Goal: Communication & Community: Ask a question

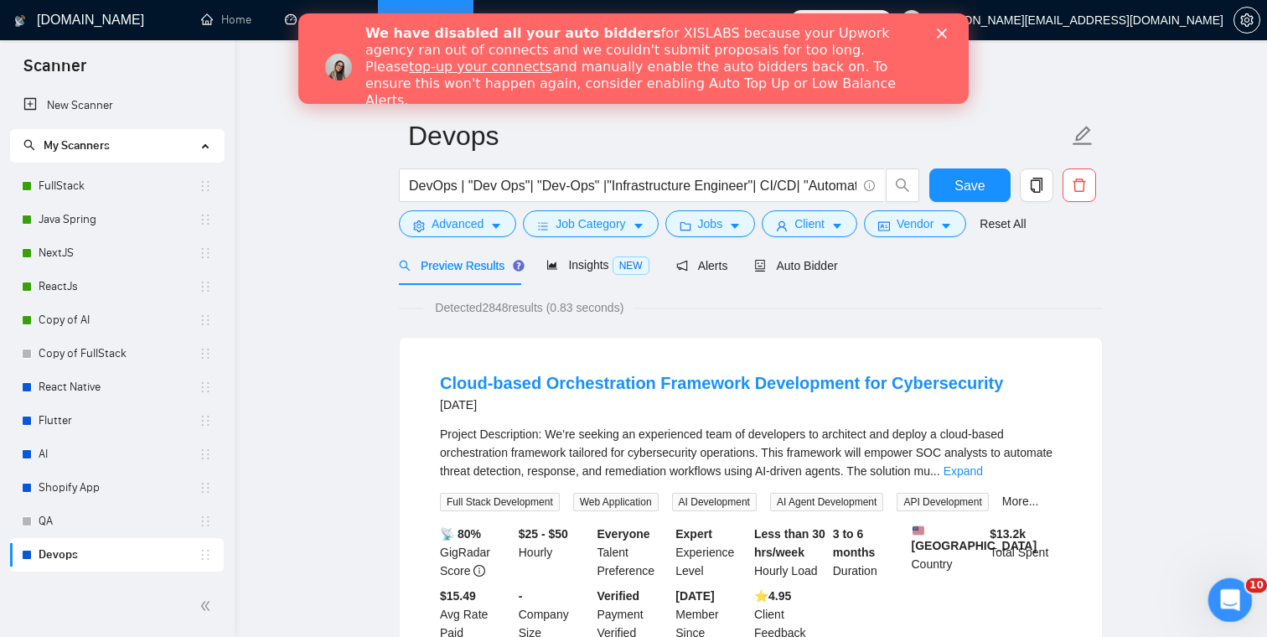
click at [1223, 588] on icon "Open Intercom Messenger" at bounding box center [1228, 598] width 28 height 28
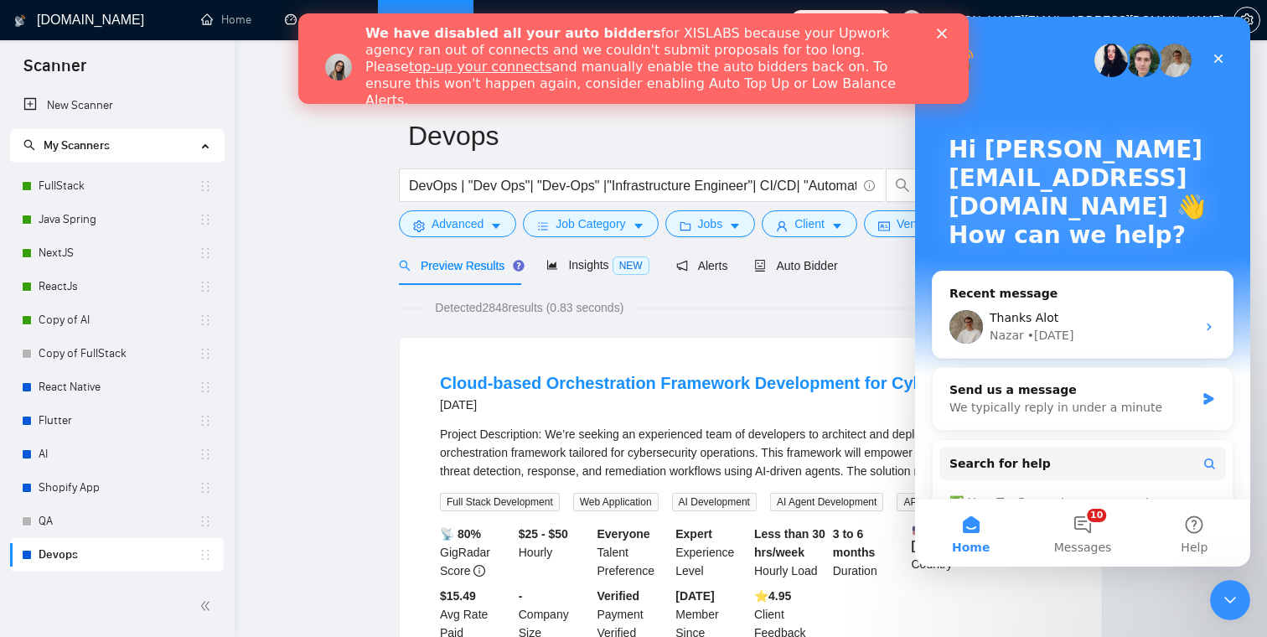
click at [936, 25] on div "We have disabled all your auto bidders for XISLABS because your Upwork agency r…" at bounding box center [653, 67] width 577 height 94
click at [950, 19] on div "We have disabled all your auto bidders for XISLABS because your Upwork agency r…" at bounding box center [633, 58] width 670 height 91
click at [1043, 338] on div "• [DATE]" at bounding box center [1051, 336] width 47 height 18
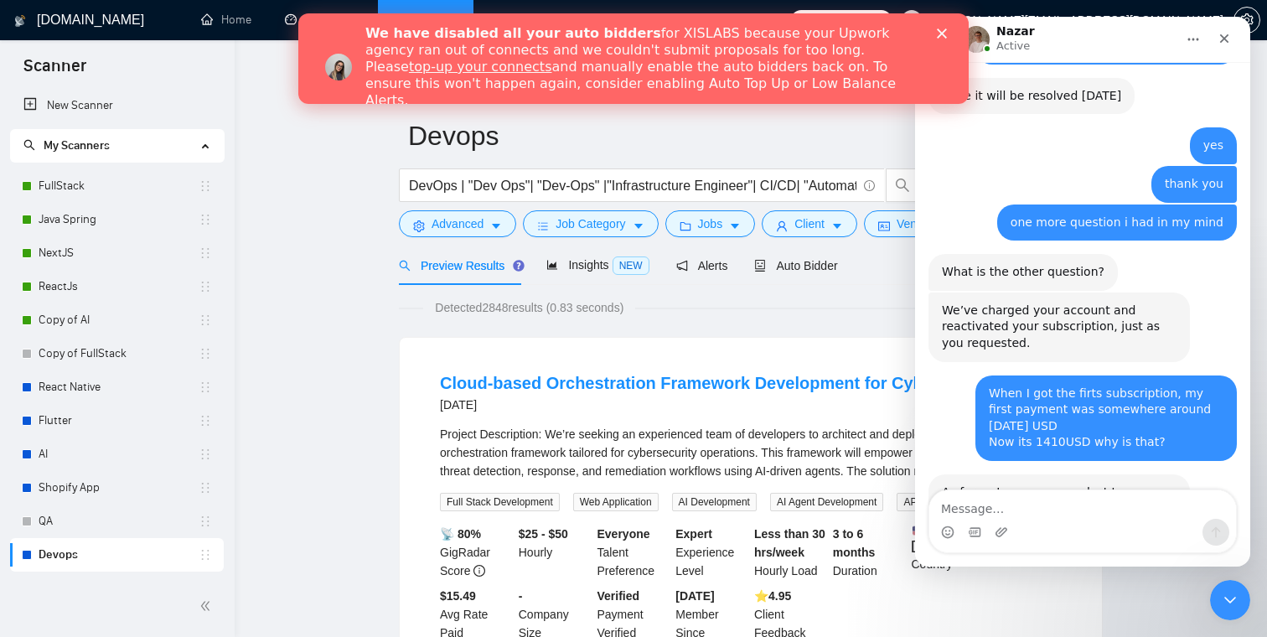
click at [945, 39] on div "We have disabled all your auto bidders for XISLABS because your Upwork agency r…" at bounding box center [633, 67] width 670 height 94
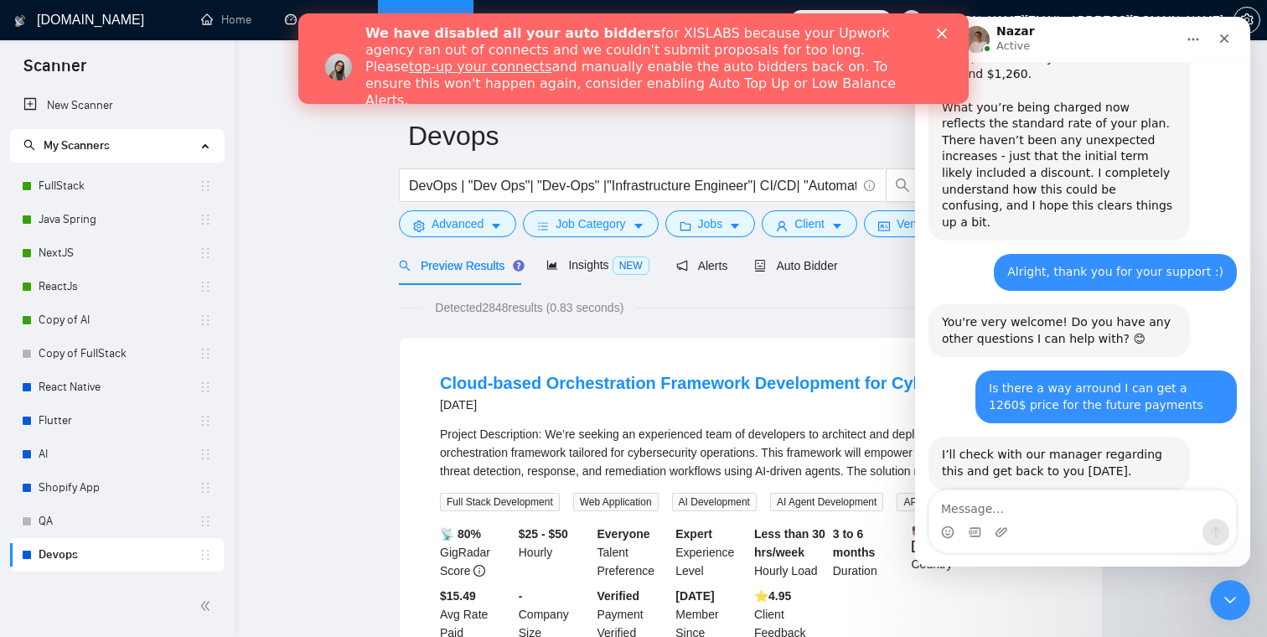
scroll to position [1961, 0]
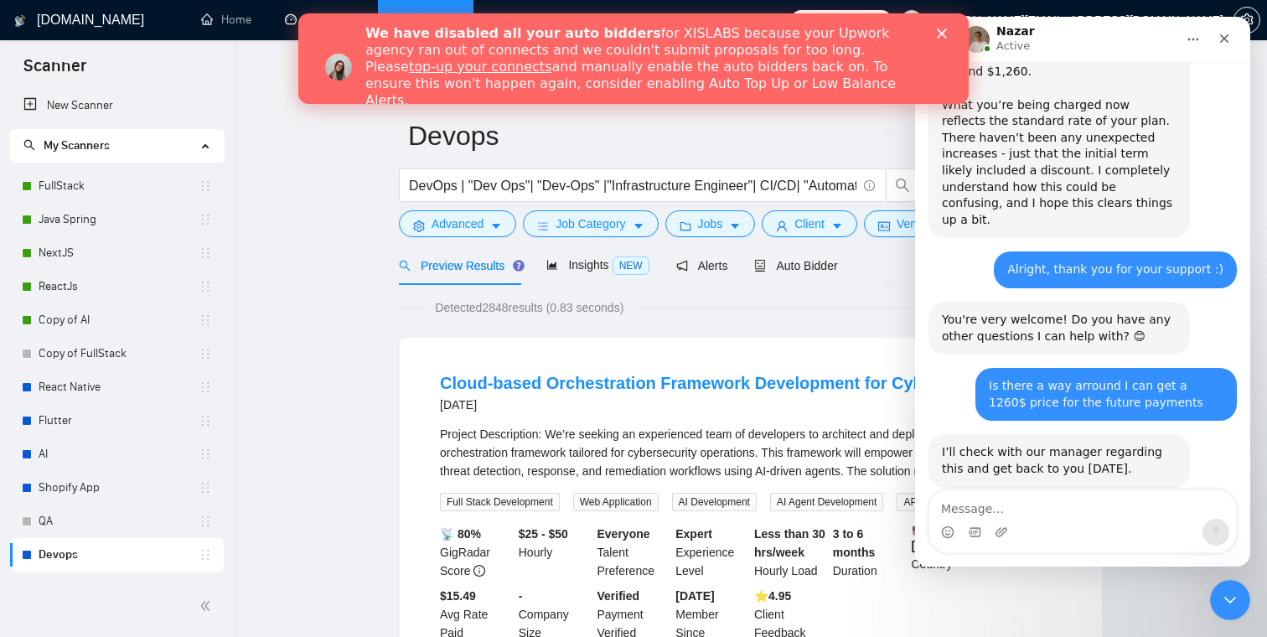
click at [945, 36] on polygon "Close" at bounding box center [942, 33] width 10 height 10
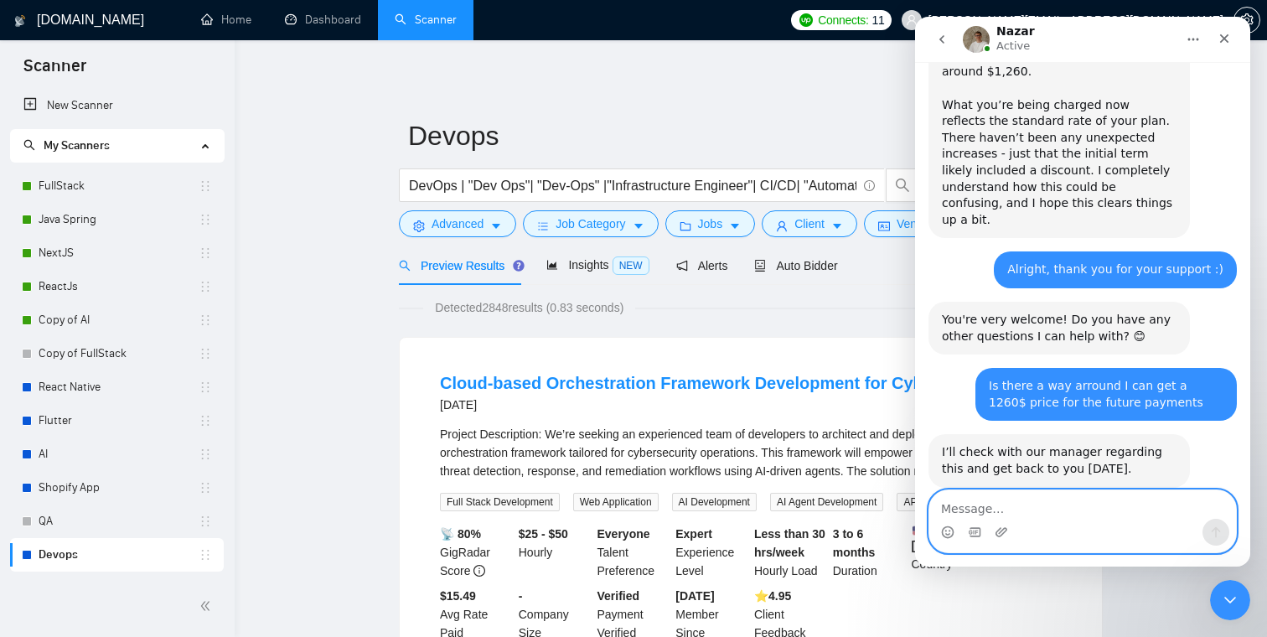
click at [962, 515] on textarea "Message…" at bounding box center [1082, 504] width 307 height 28
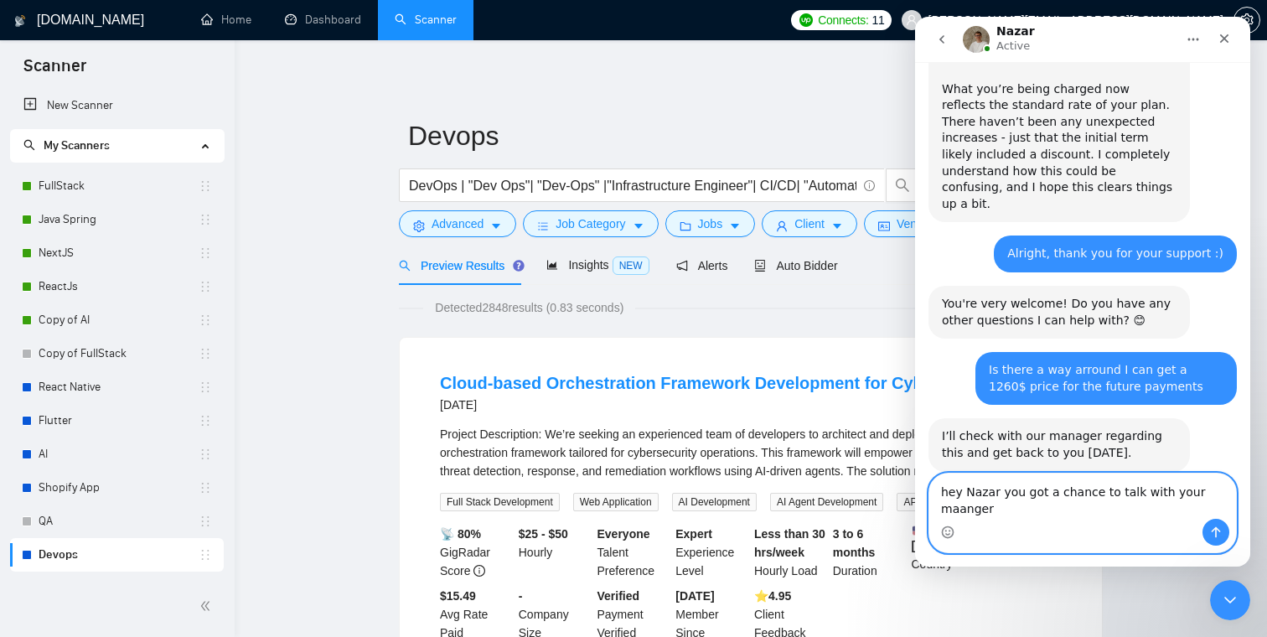
scroll to position [1978, 0]
drag, startPoint x: 1045, startPoint y: 494, endPoint x: 1064, endPoint y: 488, distance: 19.3
click at [1064, 488] on textarea "Hey [PERSON_NAME], do you have a chance to talk with your manager?" at bounding box center [1082, 496] width 307 height 45
drag, startPoint x: 1069, startPoint y: 491, endPoint x: 1009, endPoint y: 494, distance: 60.4
click at [1009, 494] on textarea "Hey [PERSON_NAME], do you have a chance to talk with your manager?" at bounding box center [1082, 496] width 307 height 45
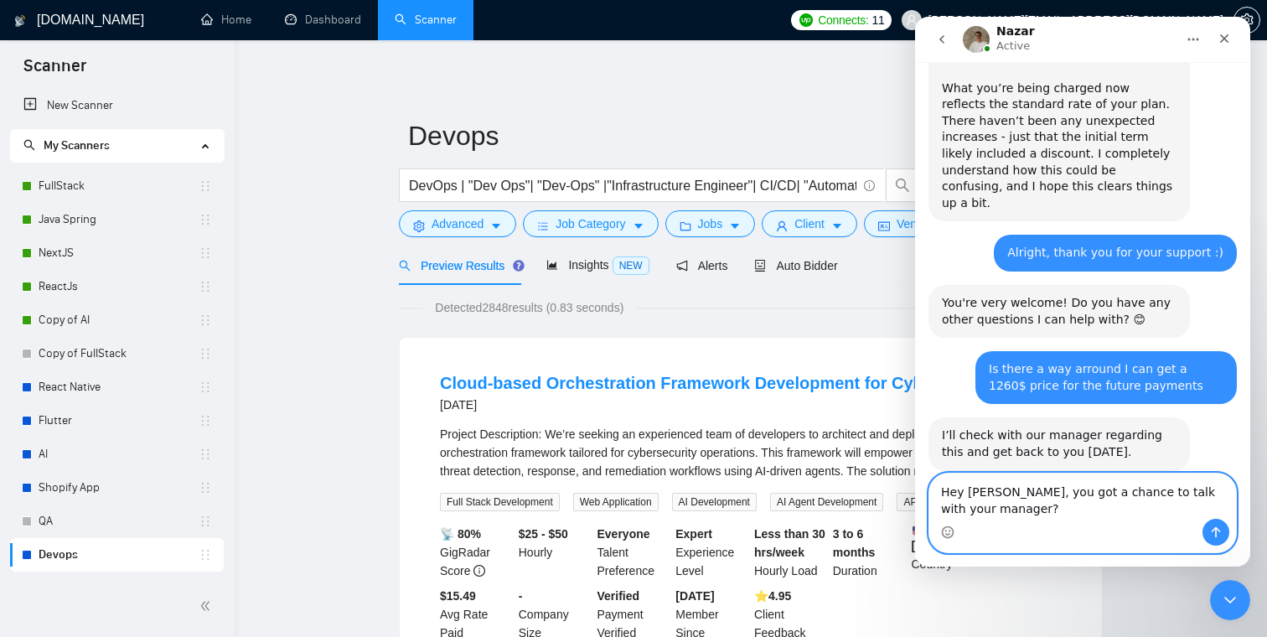
click at [1205, 486] on textarea "Hey [PERSON_NAME], you got a chance to talk with your manager?" at bounding box center [1082, 496] width 307 height 45
type textarea "Hey [PERSON_NAME], you got a chance to talk with your manager?"
click at [1220, 528] on icon "Send a message…" at bounding box center [1215, 531] width 13 height 13
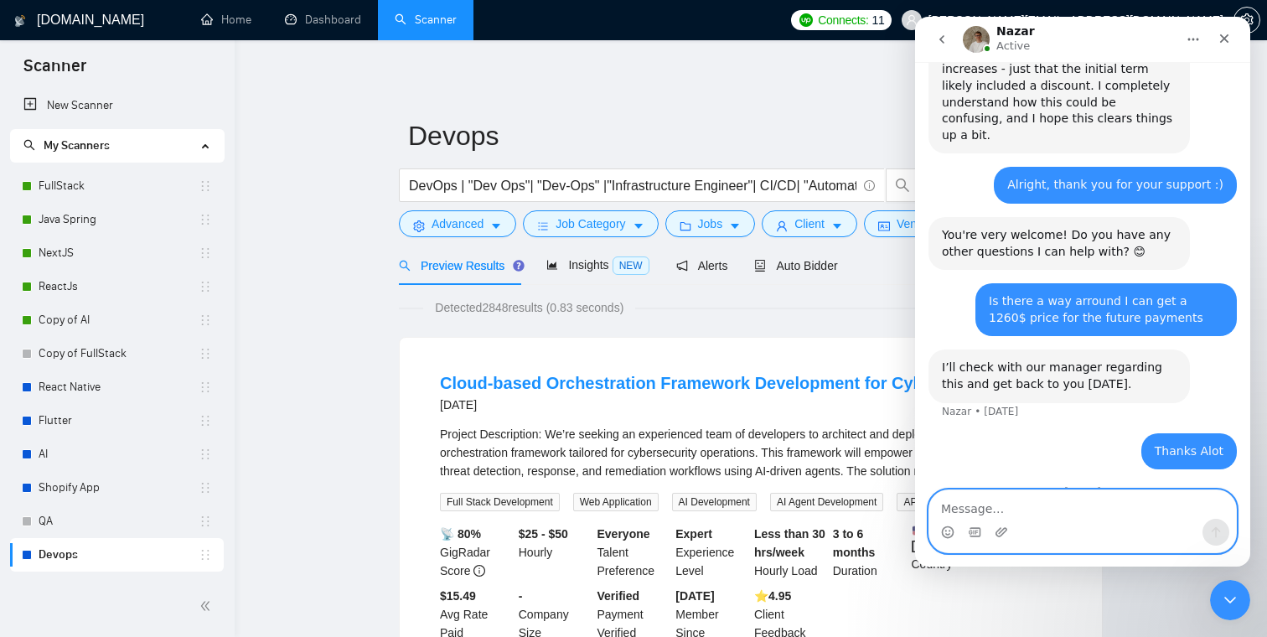
scroll to position [2073, 0]
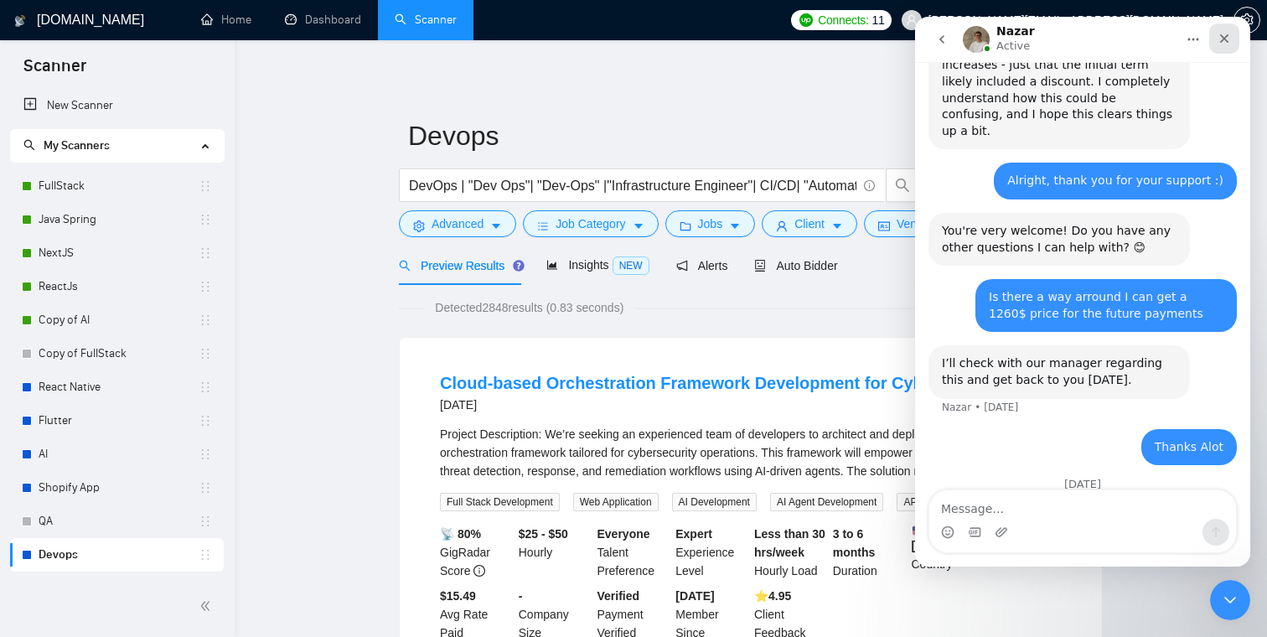
click at [1223, 41] on icon "Close" at bounding box center [1224, 38] width 13 height 13
